Goal: Navigation & Orientation: Find specific page/section

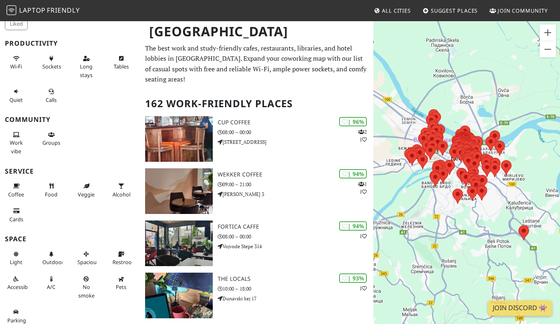
scroll to position [56, 0]
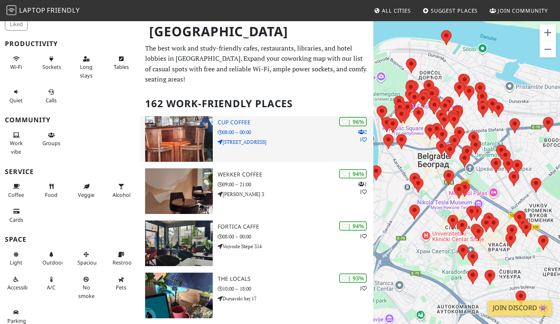
drag, startPoint x: 462, startPoint y: 229, endPoint x: 342, endPoint y: 112, distance: 166.9
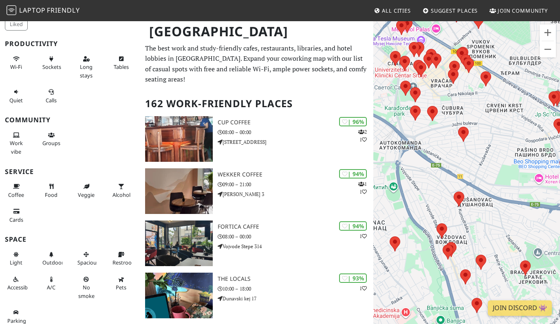
drag, startPoint x: 436, startPoint y: 254, endPoint x: 368, endPoint y: 67, distance: 199.6
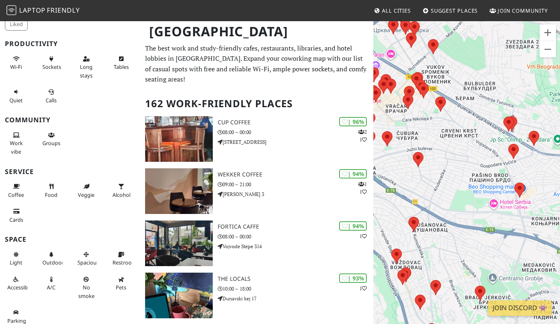
drag, startPoint x: 476, startPoint y: 177, endPoint x: 430, endPoint y: 203, distance: 53.4
click at [430, 203] on div at bounding box center [466, 182] width 187 height 324
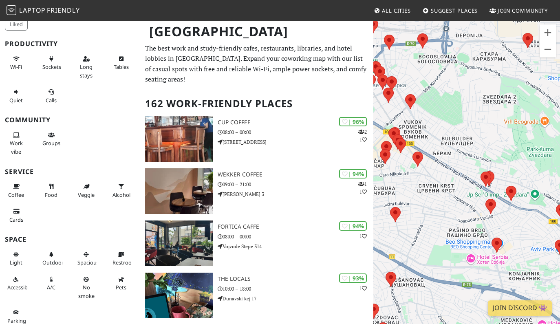
drag, startPoint x: 467, startPoint y: 158, endPoint x: 443, endPoint y: 217, distance: 63.6
click at [443, 217] on div at bounding box center [466, 182] width 187 height 324
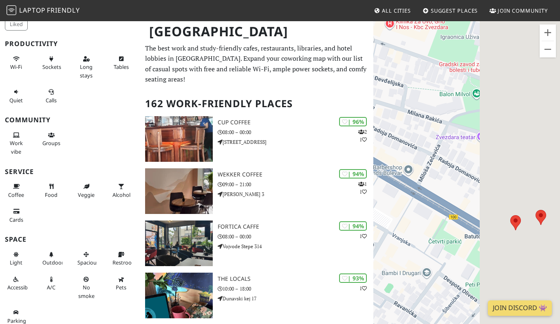
drag, startPoint x: 553, startPoint y: 209, endPoint x: 443, endPoint y: 197, distance: 110.6
click at [443, 197] on div at bounding box center [466, 182] width 187 height 324
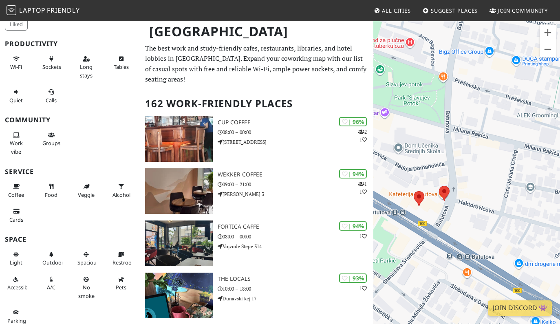
drag, startPoint x: 441, startPoint y: 198, endPoint x: 503, endPoint y: 194, distance: 61.3
click at [503, 194] on div at bounding box center [466, 182] width 187 height 324
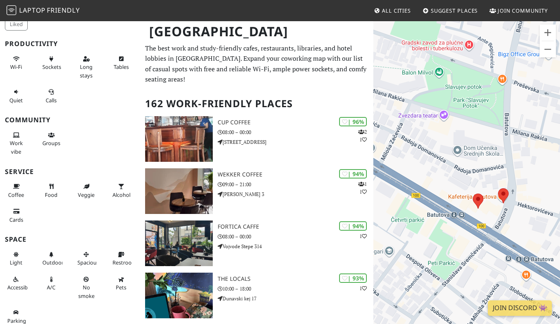
drag, startPoint x: 412, startPoint y: 178, endPoint x: 494, endPoint y: 198, distance: 84.0
click at [493, 198] on div at bounding box center [466, 182] width 187 height 324
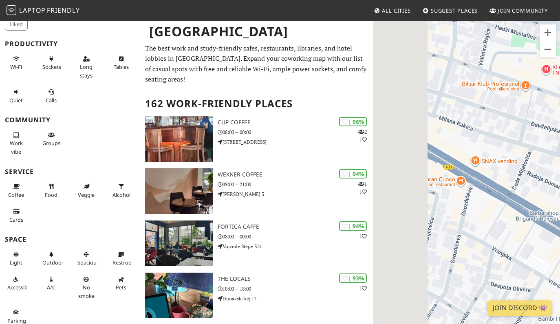
drag, startPoint x: 431, startPoint y: 137, endPoint x: 522, endPoint y: 203, distance: 112.3
click at [527, 203] on div at bounding box center [466, 182] width 187 height 324
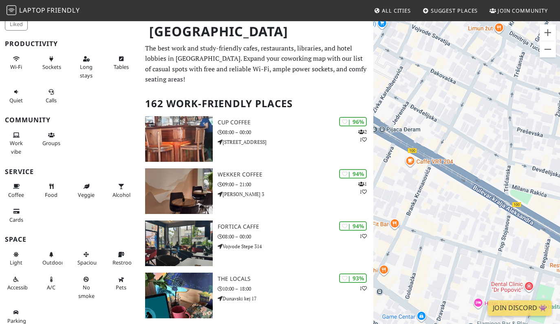
drag, startPoint x: 448, startPoint y: 165, endPoint x: 543, endPoint y: 206, distance: 103.9
click at [543, 206] on div at bounding box center [466, 182] width 187 height 324
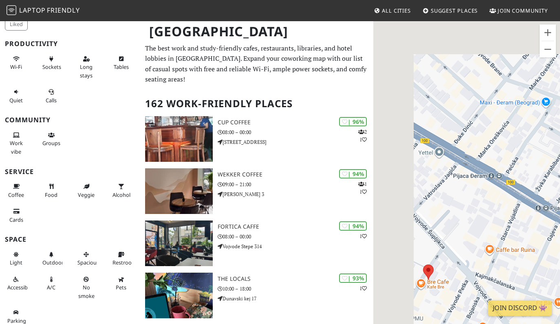
drag, startPoint x: 462, startPoint y: 159, endPoint x: 540, endPoint y: 198, distance: 87.7
click at [540, 198] on div at bounding box center [466, 182] width 187 height 324
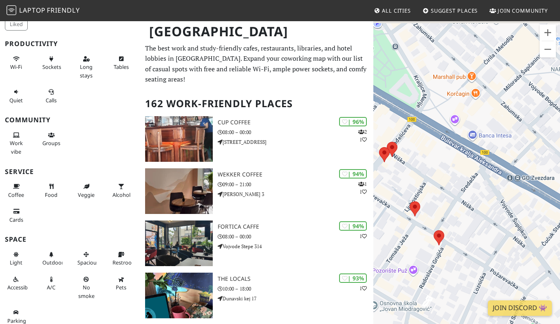
drag, startPoint x: 479, startPoint y: 164, endPoint x: 545, endPoint y: 191, distance: 71.7
click at [545, 191] on div at bounding box center [466, 182] width 187 height 324
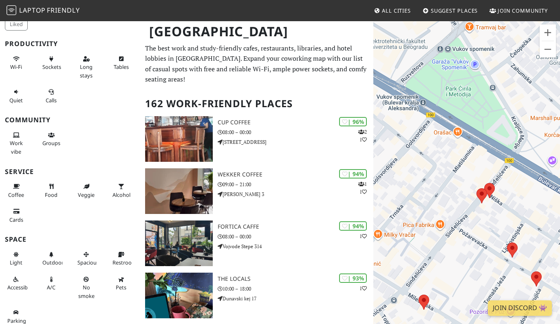
drag, startPoint x: 484, startPoint y: 139, endPoint x: 463, endPoint y: 111, distance: 35.2
click at [552, 167] on div at bounding box center [466, 182] width 187 height 324
drag, startPoint x: 463, startPoint y: 111, endPoint x: 529, endPoint y: 155, distance: 79.0
click at [529, 156] on div at bounding box center [466, 182] width 187 height 324
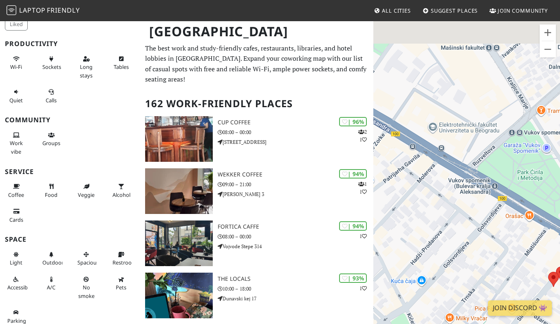
drag, startPoint x: 441, startPoint y: 118, endPoint x: 522, endPoint y: 214, distance: 125.3
click at [522, 214] on div at bounding box center [466, 182] width 187 height 324
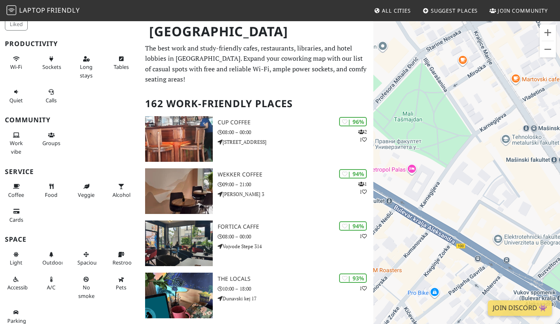
drag, startPoint x: 453, startPoint y: 175, endPoint x: 510, endPoint y: 273, distance: 113.8
click at [510, 273] on div at bounding box center [466, 182] width 187 height 324
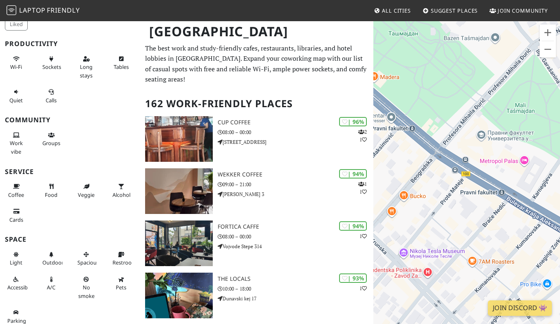
drag, startPoint x: 447, startPoint y: 235, endPoint x: 553, endPoint y: 224, distance: 106.5
click at [558, 227] on div at bounding box center [466, 182] width 187 height 324
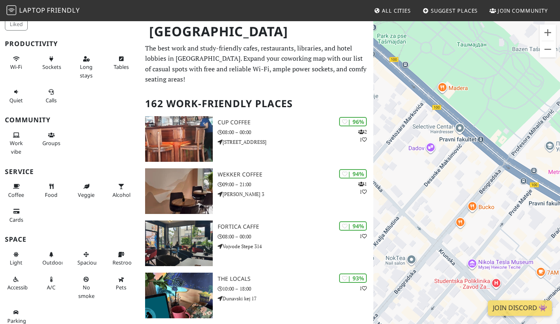
drag, startPoint x: 457, startPoint y: 154, endPoint x: 566, endPoint y: 154, distance: 108.8
click at [560, 154] on html "Laptop Friendly All Cities Suggest Places Join Community [GEOGRAPHIC_DATA] Filt…" at bounding box center [280, 162] width 560 height 324
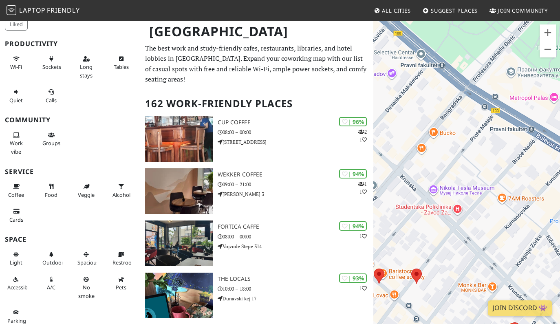
drag, startPoint x: 521, startPoint y: 156, endPoint x: 430, endPoint y: 93, distance: 110.9
click at [430, 95] on div at bounding box center [466, 182] width 187 height 324
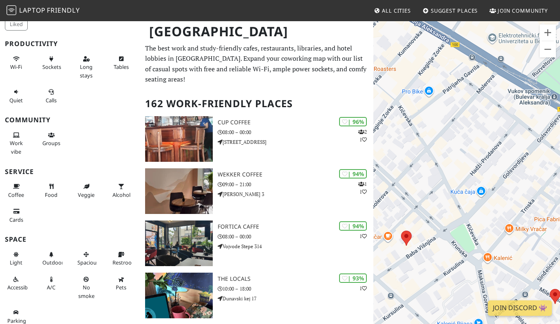
drag, startPoint x: 541, startPoint y: 145, endPoint x: 443, endPoint y: 111, distance: 104.5
click at [443, 111] on div at bounding box center [466, 182] width 187 height 324
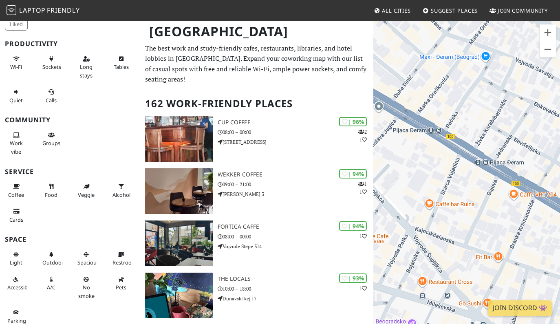
drag, startPoint x: 488, startPoint y: 142, endPoint x: 392, endPoint y: 129, distance: 96.6
click at [393, 129] on div at bounding box center [466, 182] width 187 height 324
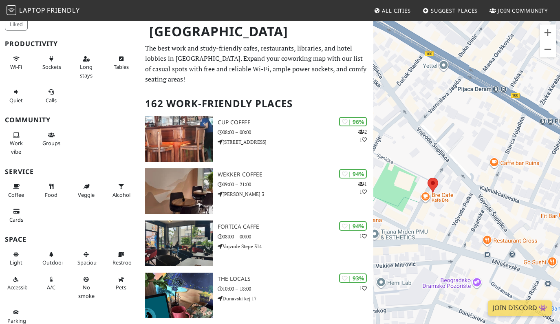
drag, startPoint x: 437, startPoint y: 159, endPoint x: 528, endPoint y: 88, distance: 115.3
click at [528, 88] on div at bounding box center [466, 182] width 187 height 324
click at [428, 178] on area at bounding box center [428, 178] width 0 height 0
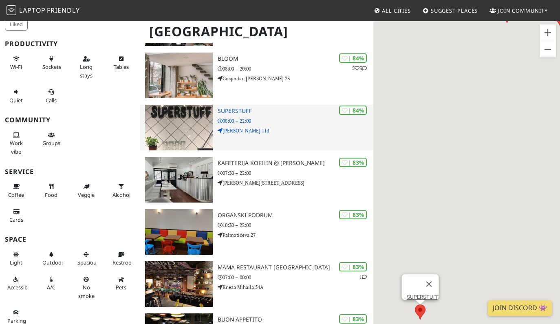
scroll to position [1323, 0]
